Goal: Task Accomplishment & Management: Use online tool/utility

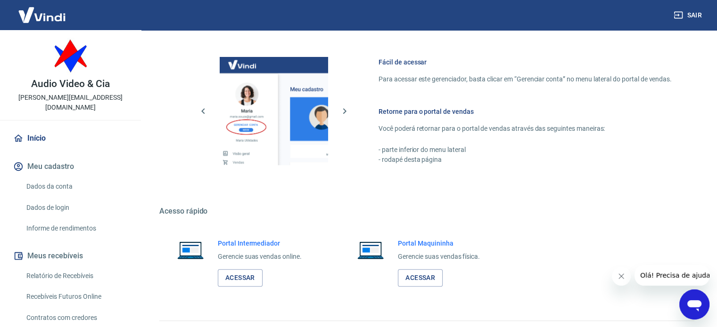
scroll to position [415, 0]
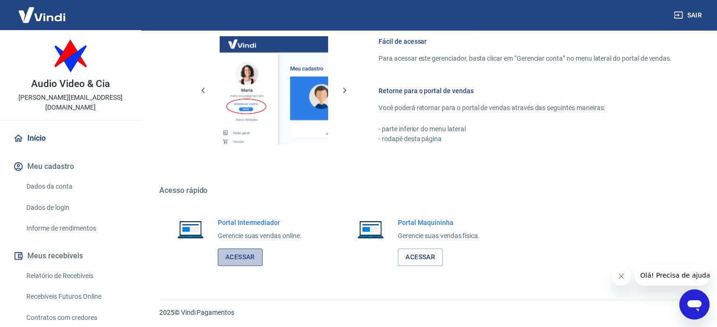
click at [233, 258] on link "Acessar" at bounding box center [240, 257] width 45 height 17
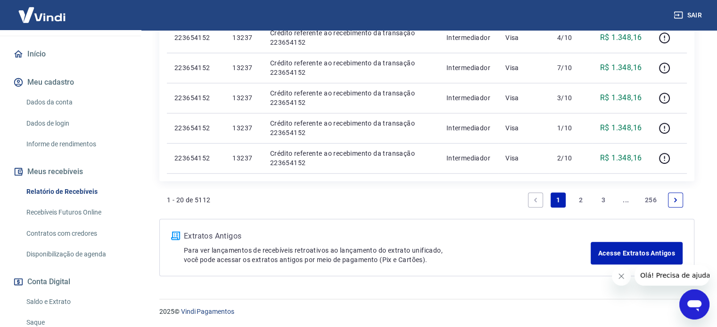
scroll to position [94, 0]
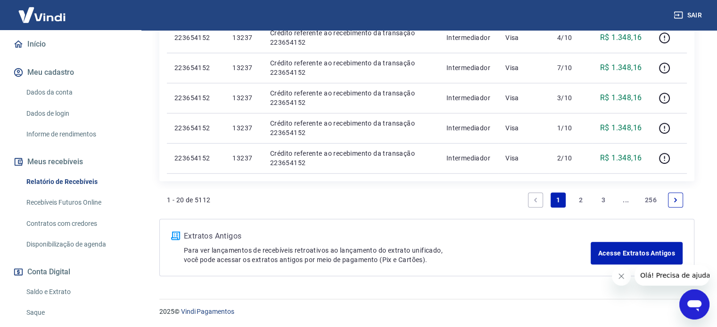
click at [46, 283] on link "Saldo e Extrato" at bounding box center [76, 292] width 107 height 19
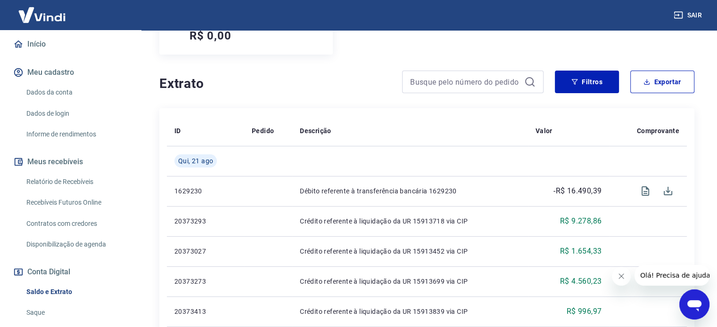
scroll to position [188, 0]
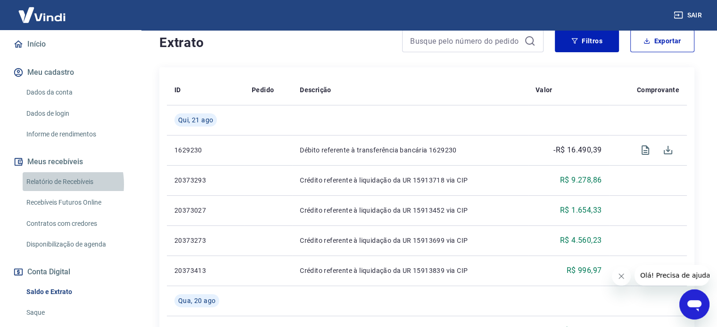
click at [51, 174] on link "Relatório de Recebíveis" at bounding box center [76, 181] width 107 height 19
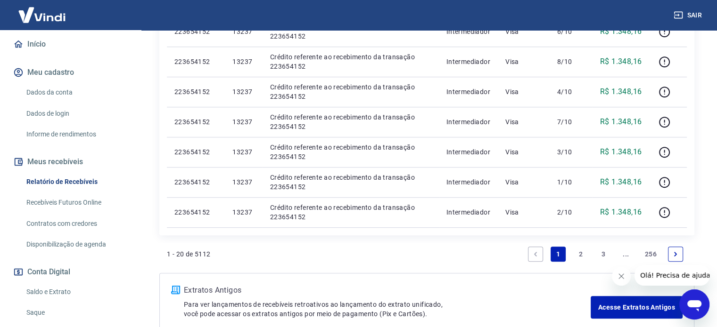
scroll to position [660, 0]
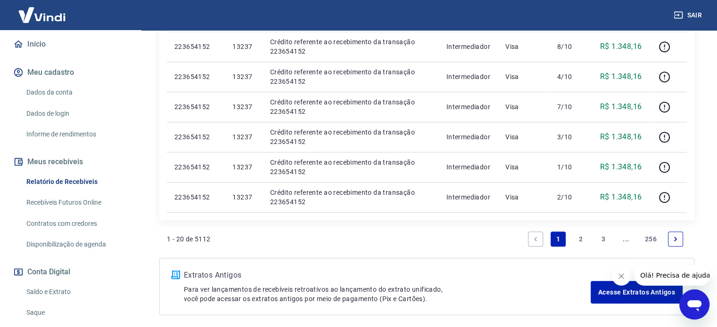
click at [582, 240] on link "2" at bounding box center [580, 239] width 15 height 15
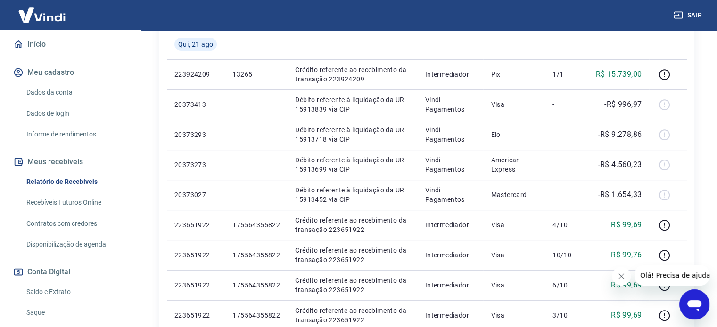
scroll to position [330, 0]
click at [57, 283] on link "Saldo e Extrato" at bounding box center [76, 292] width 107 height 19
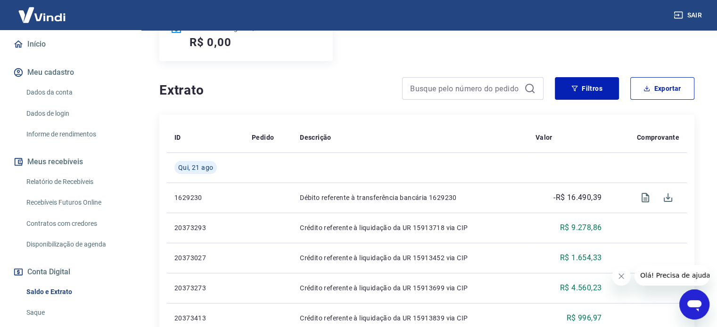
scroll to position [141, 0]
click at [63, 172] on link "Relatório de Recebíveis" at bounding box center [76, 181] width 107 height 19
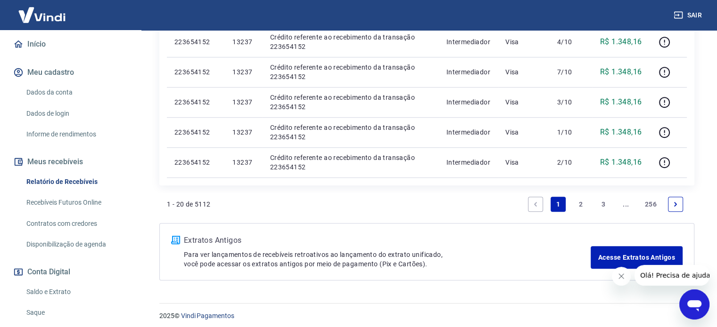
scroll to position [699, 0]
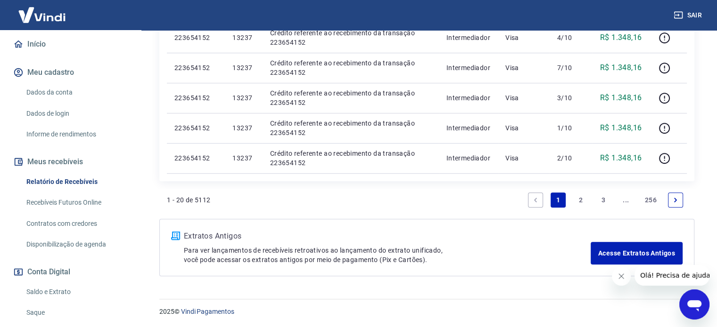
click at [580, 201] on link "2" at bounding box center [580, 200] width 15 height 15
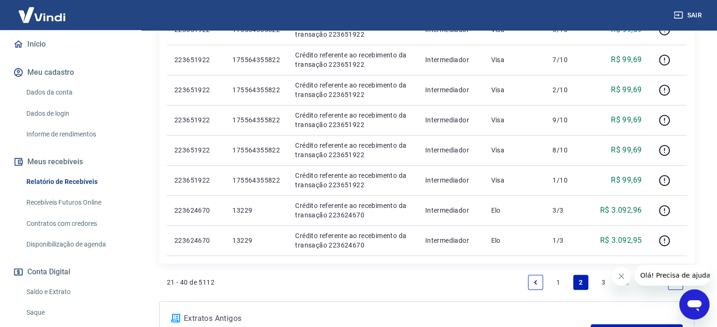
scroll to position [729, 0]
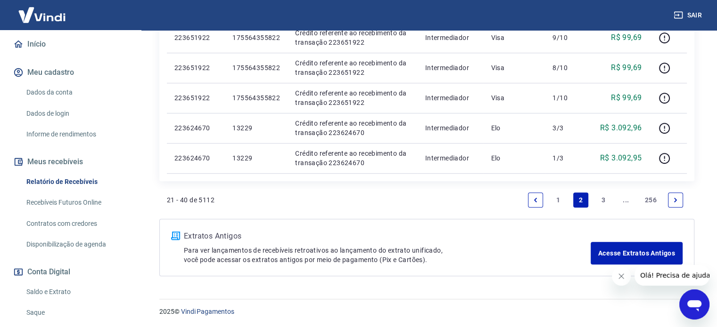
click at [562, 197] on link "1" at bounding box center [557, 200] width 15 height 15
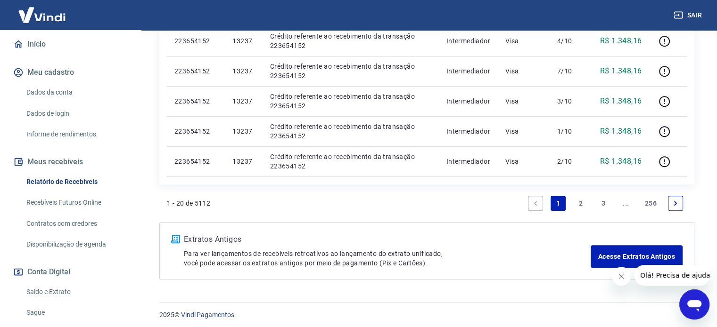
scroll to position [699, 0]
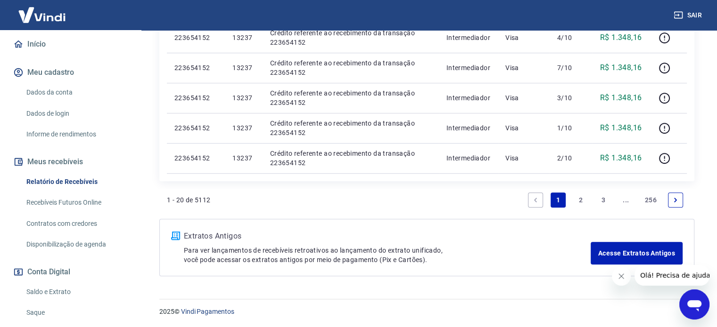
click at [578, 199] on link "2" at bounding box center [580, 200] width 15 height 15
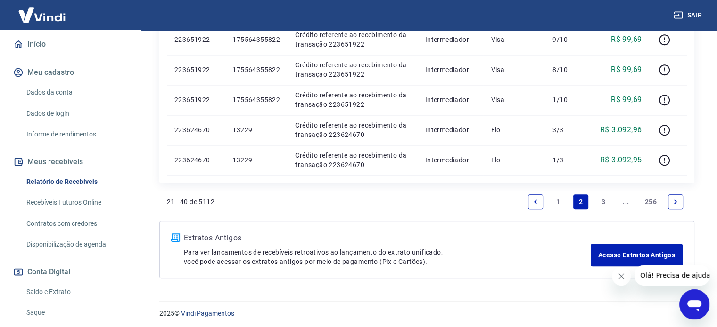
scroll to position [729, 0]
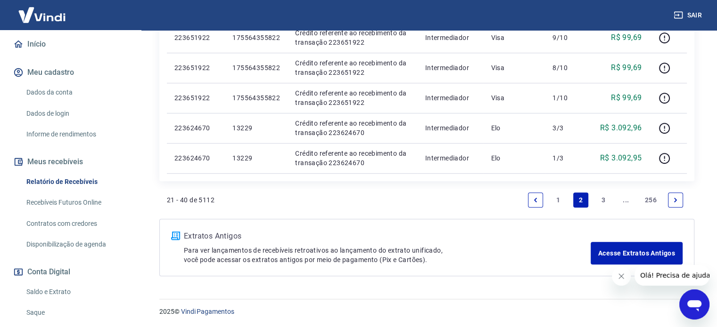
click at [557, 201] on link "1" at bounding box center [557, 200] width 15 height 15
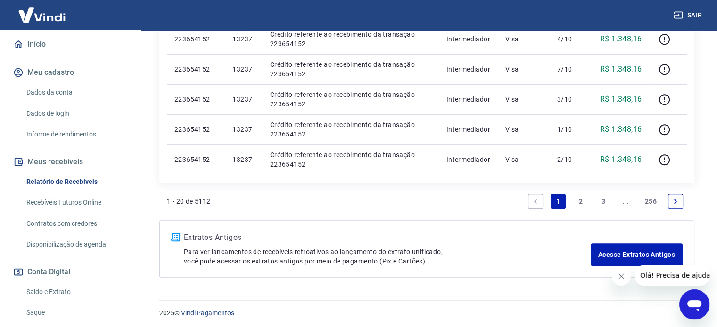
scroll to position [699, 0]
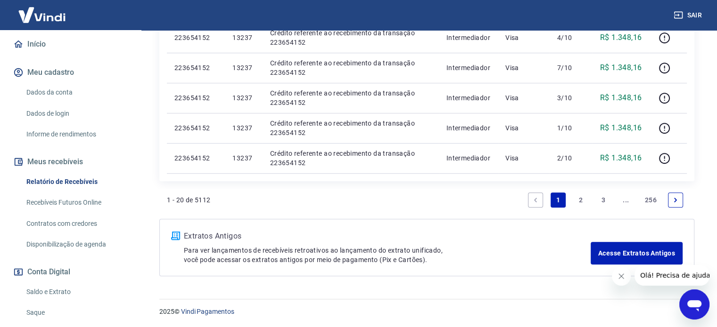
click at [579, 201] on link "2" at bounding box center [580, 200] width 15 height 15
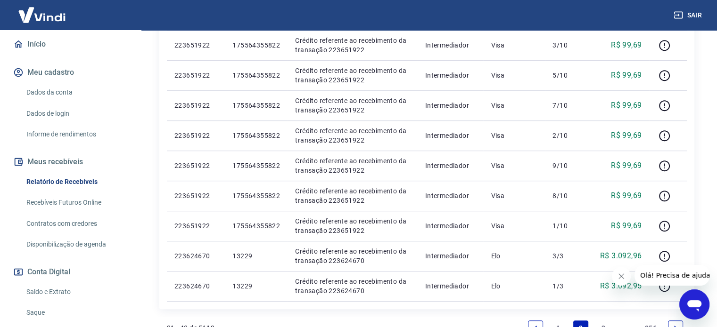
scroll to position [613, 0]
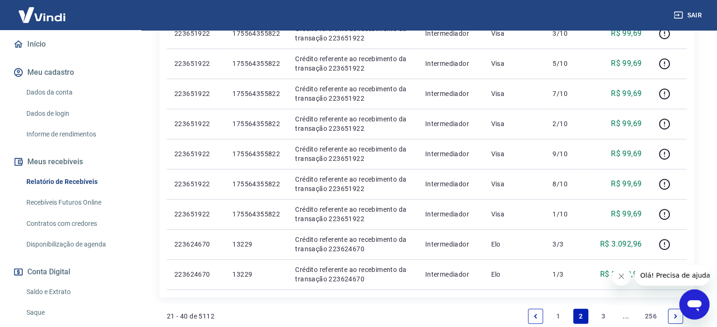
click at [550, 314] on link "1" at bounding box center [557, 316] width 15 height 15
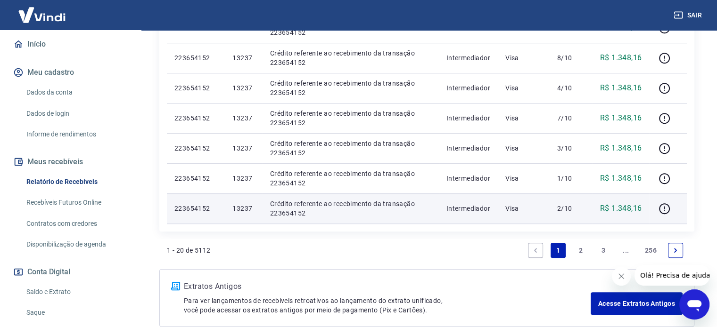
scroll to position [660, 0]
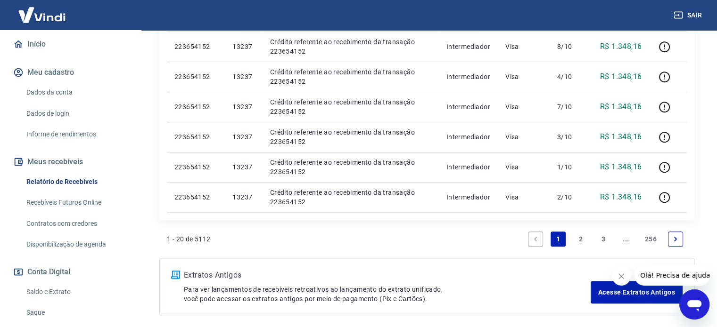
click at [576, 238] on link "2" at bounding box center [580, 239] width 15 height 15
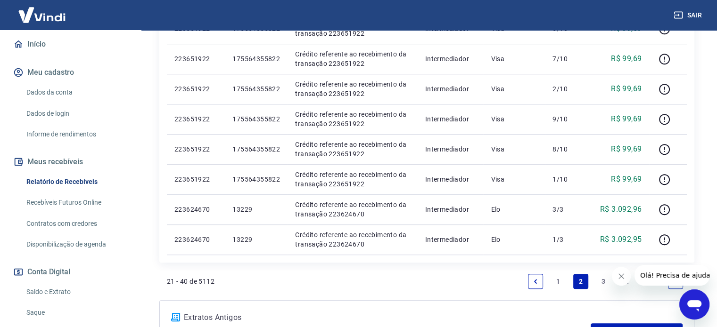
scroll to position [660, 0]
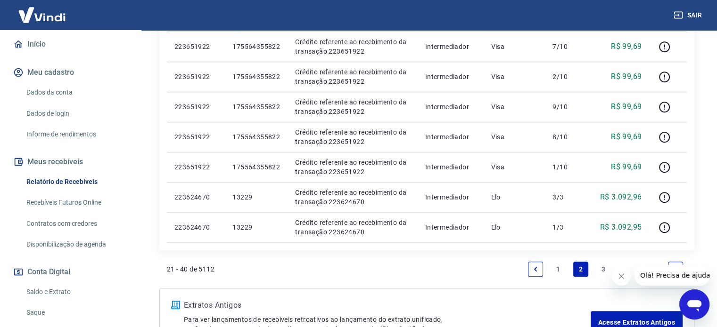
click at [552, 266] on link "1" at bounding box center [557, 269] width 15 height 15
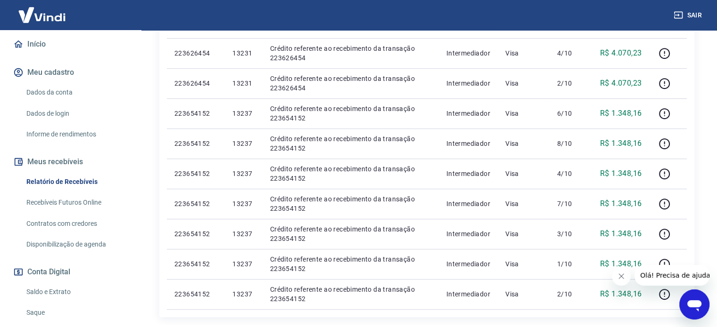
scroll to position [565, 0]
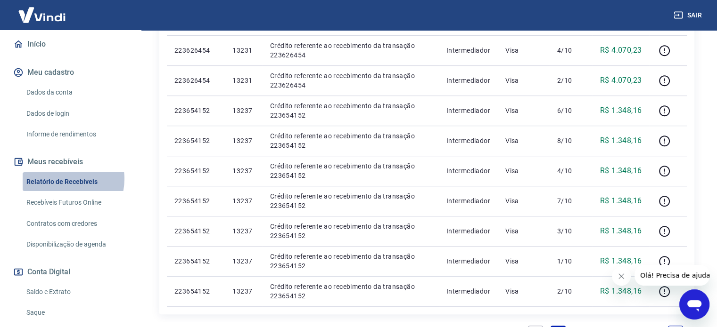
click at [62, 172] on link "Relatório de Recebíveis" at bounding box center [76, 181] width 107 height 19
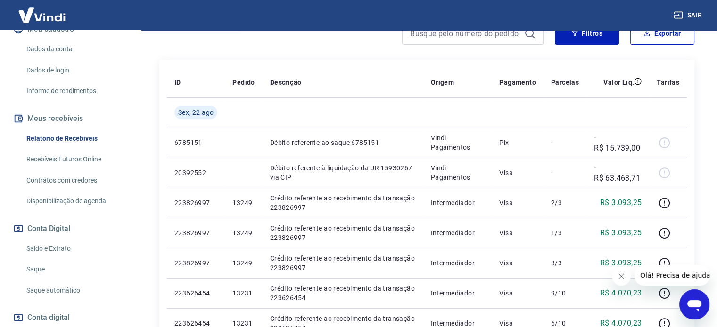
scroll to position [141, 0]
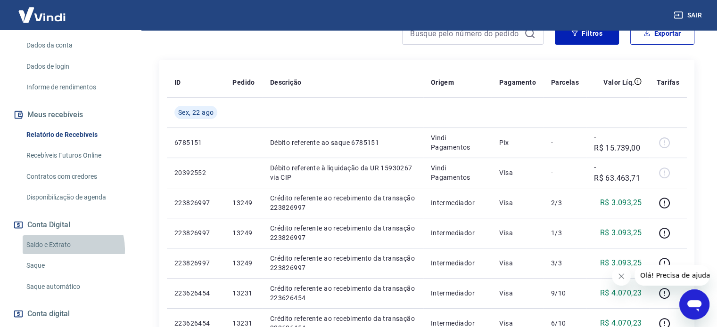
click at [59, 240] on link "Saldo e Extrato" at bounding box center [76, 245] width 107 height 19
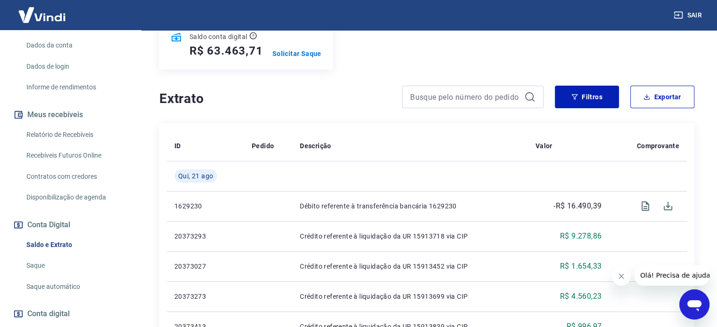
scroll to position [141, 0]
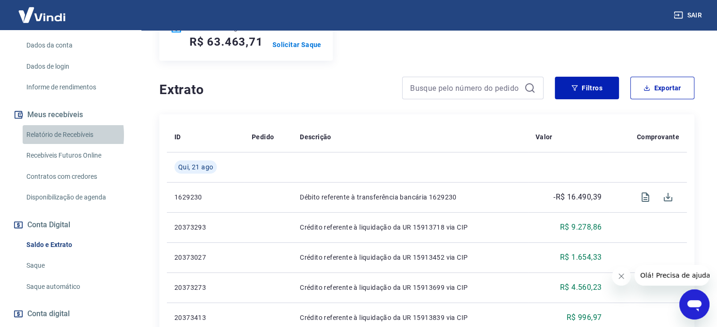
click at [40, 125] on link "Relatório de Recebíveis" at bounding box center [76, 134] width 107 height 19
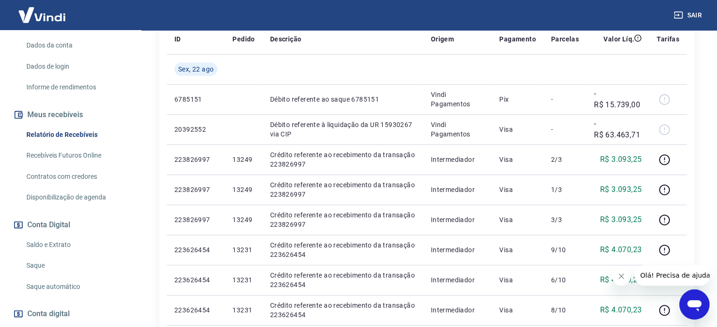
scroll to position [188, 0]
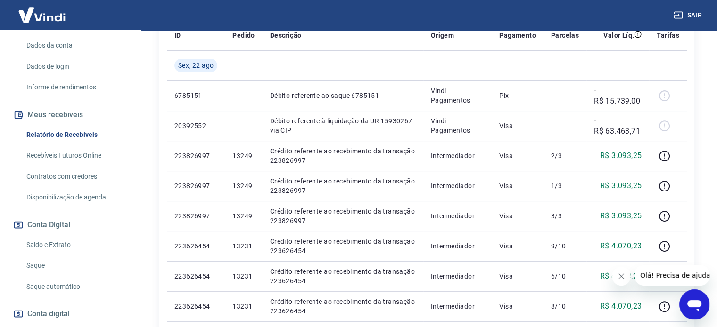
click at [48, 239] on link "Saldo e Extrato" at bounding box center [76, 245] width 107 height 19
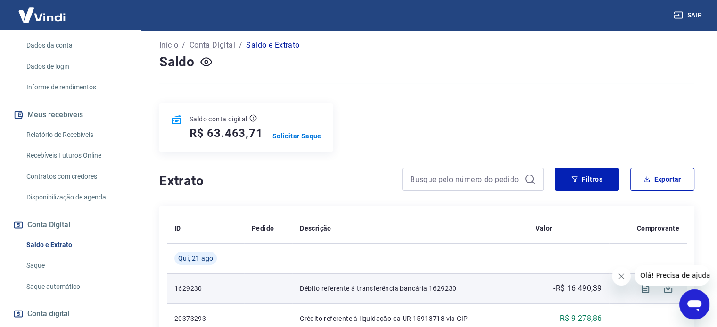
scroll to position [47, 0]
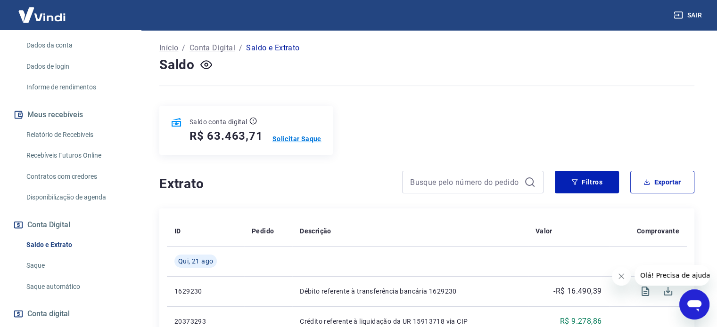
click at [300, 141] on p "Solicitar Saque" at bounding box center [296, 138] width 49 height 9
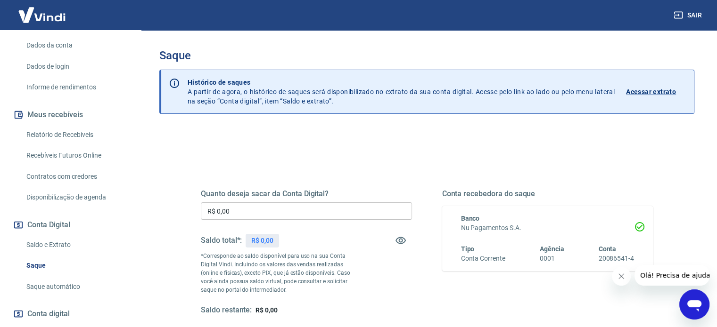
click at [237, 212] on input "R$ 0,00" at bounding box center [306, 211] width 211 height 17
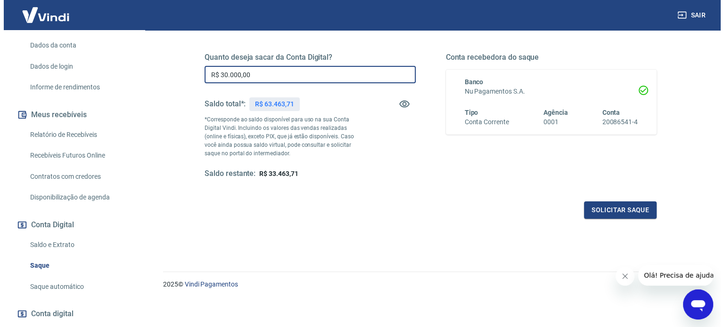
scroll to position [138, 0]
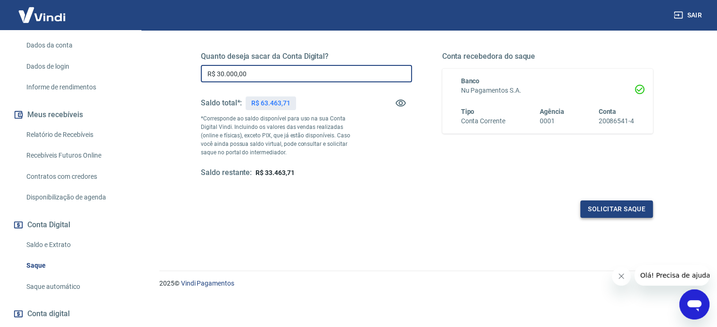
type input "R$ 30.000,00"
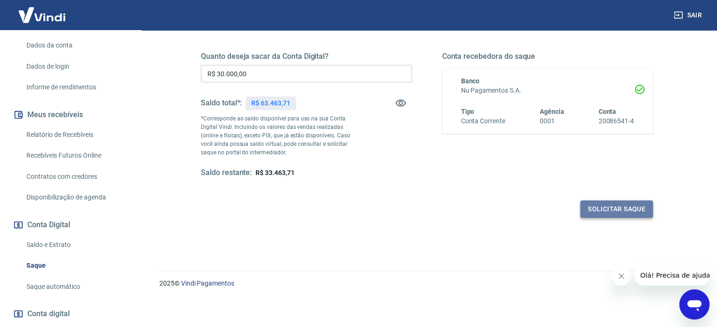
click at [605, 208] on button "Solicitar saque" at bounding box center [616, 209] width 73 height 17
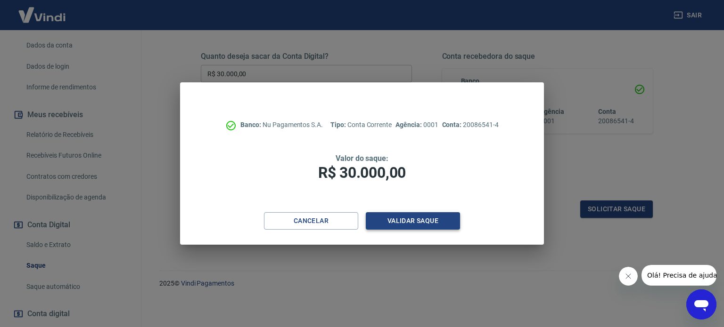
click at [415, 222] on button "Validar saque" at bounding box center [413, 220] width 94 height 17
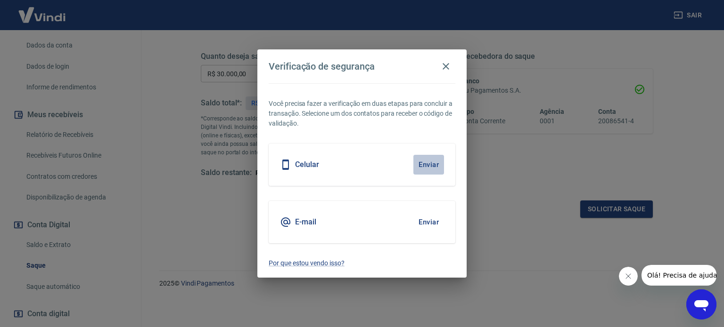
click at [428, 165] on button "Enviar" at bounding box center [428, 165] width 31 height 20
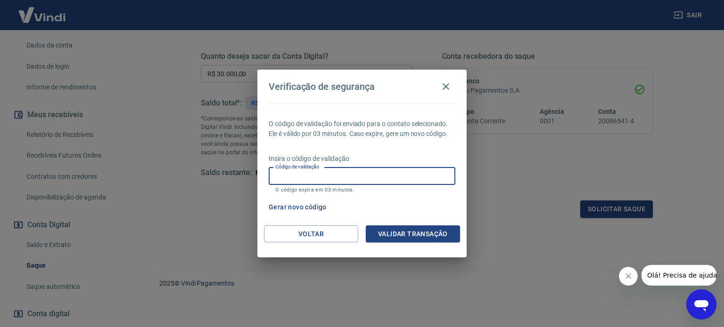
click at [323, 174] on input "Código de validação" at bounding box center [362, 176] width 187 height 17
type input "124125"
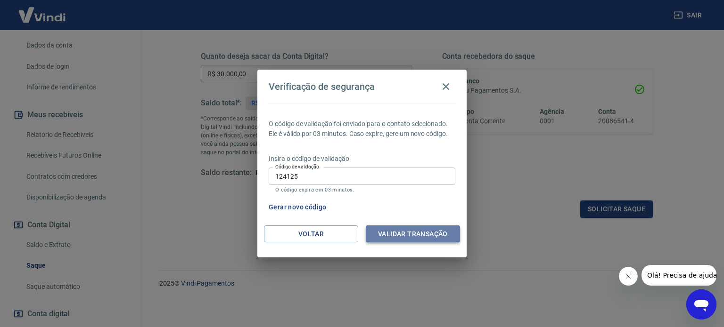
click at [396, 235] on button "Validar transação" at bounding box center [413, 234] width 94 height 17
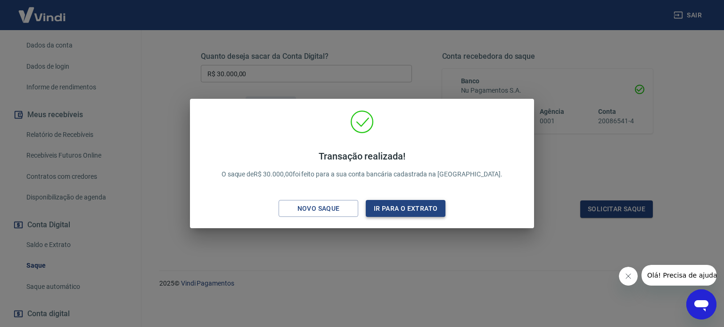
click at [394, 211] on button "Ir para o extrato" at bounding box center [406, 208] width 80 height 17
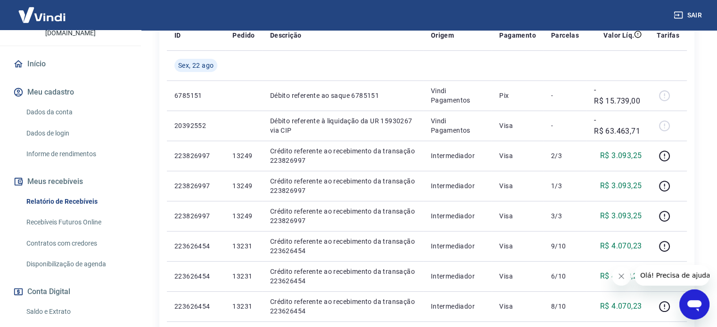
scroll to position [94, 0]
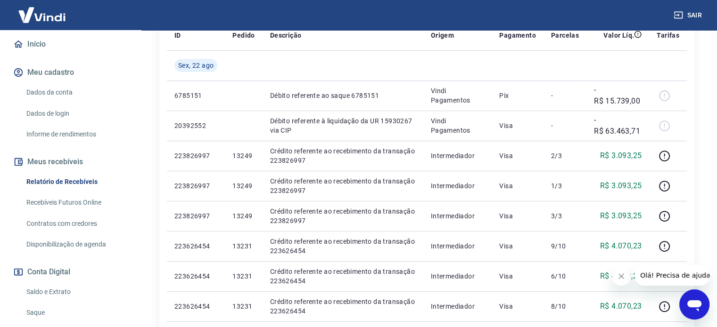
click at [45, 283] on link "Saldo e Extrato" at bounding box center [76, 292] width 107 height 19
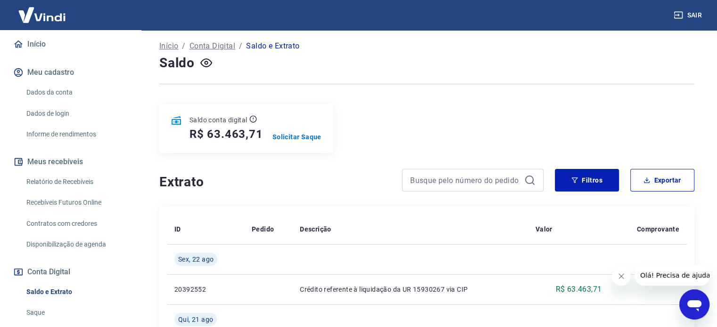
scroll to position [47, 0]
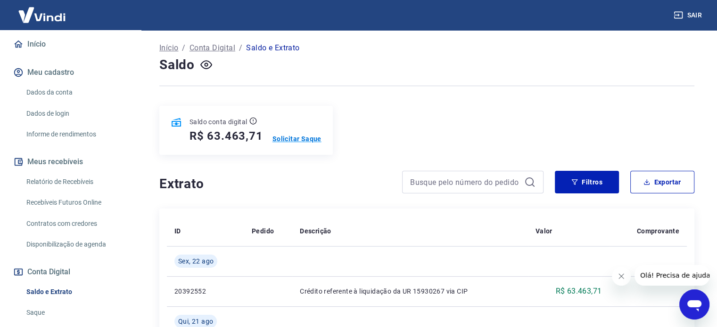
click at [295, 139] on p "Solicitar Saque" at bounding box center [296, 138] width 49 height 9
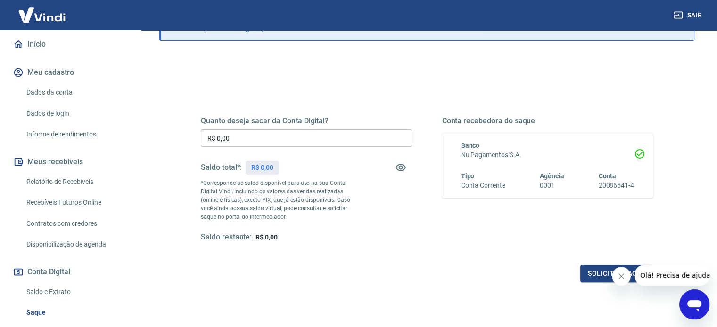
scroll to position [94, 0]
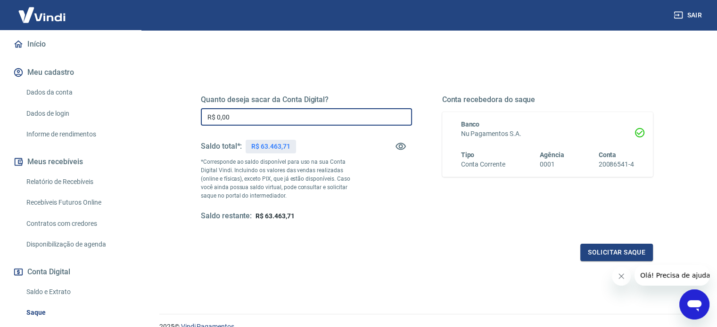
click at [236, 116] on input "R$ 0,00" at bounding box center [306, 116] width 211 height 17
